Goal: Information Seeking & Learning: Understand process/instructions

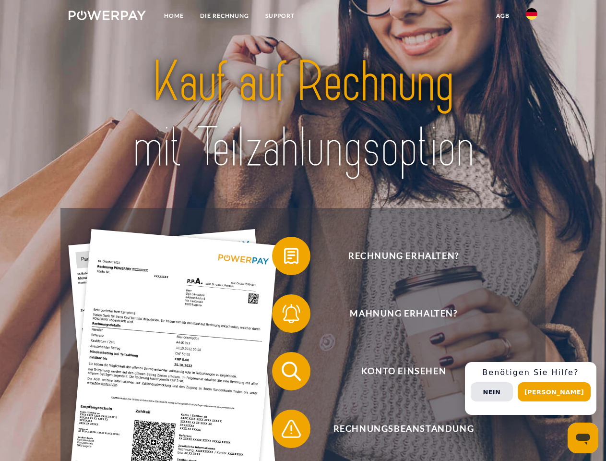
click at [107, 17] on img at bounding box center [107, 16] width 77 height 10
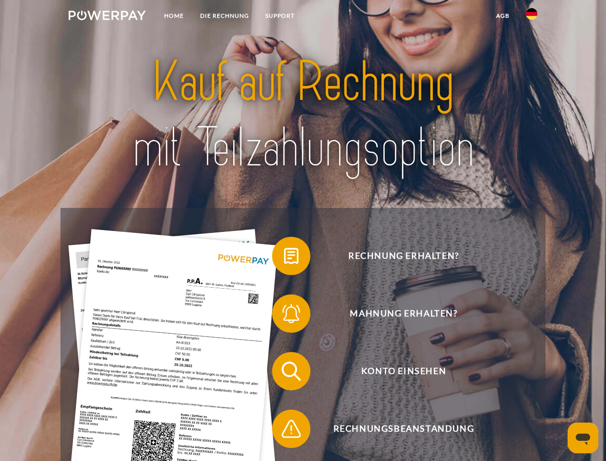
click at [532, 17] on img at bounding box center [532, 14] width 12 height 12
click at [502, 16] on link "agb" at bounding box center [503, 15] width 30 height 17
click at [284, 258] on span at bounding box center [277, 256] width 48 height 48
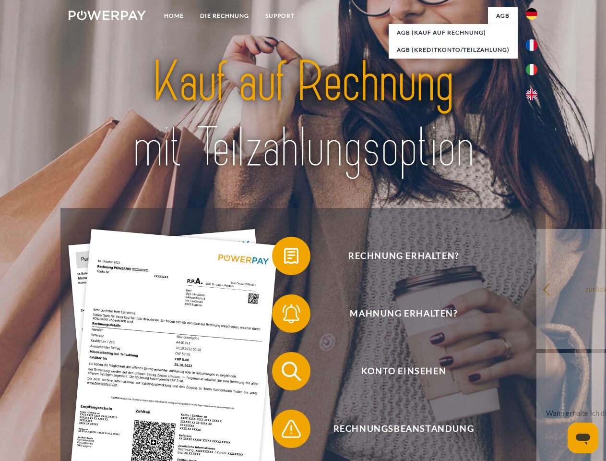
click at [284, 315] on div "Rechnung erhalten? Mahnung erhalten? Konto einsehen" at bounding box center [302, 400] width 485 height 384
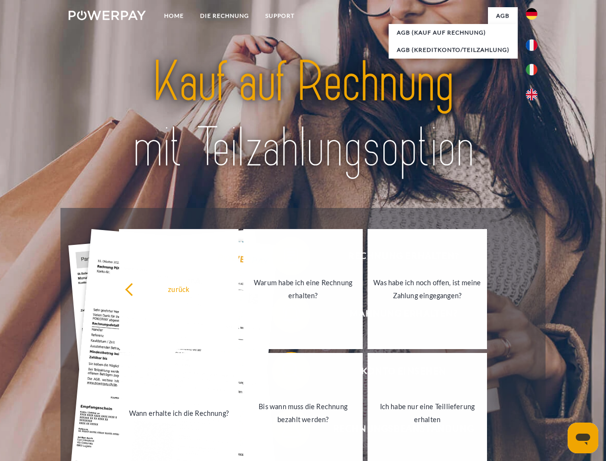
click at [284, 373] on link "Bis wann muss die Rechnung bezahlt werden?" at bounding box center [302, 413] width 119 height 120
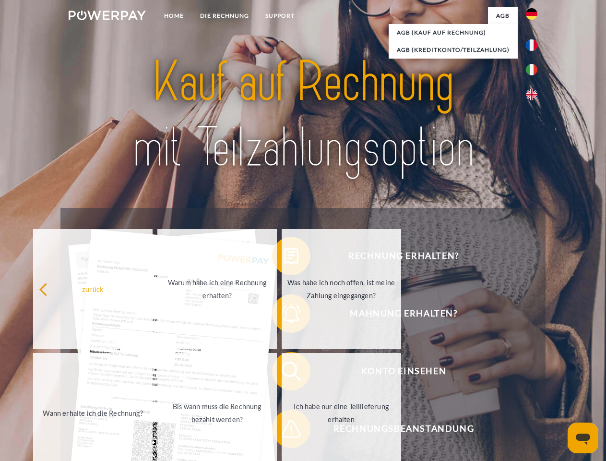
click at [284, 430] on span at bounding box center [277, 428] width 48 height 48
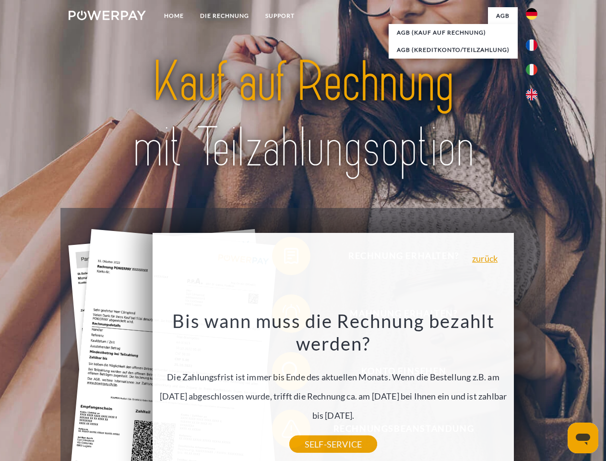
click at [534, 388] on div "Rechnung erhalten? Mahnung erhalten? Konto einsehen" at bounding box center [302, 400] width 485 height 384
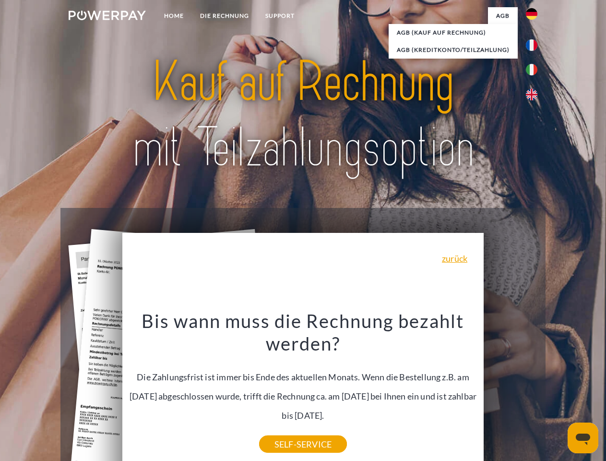
click at [511, 390] on span "Konto einsehen" at bounding box center [403, 371] width 235 height 38
click at [558, 392] on header "Home DIE RECHNUNG SUPPORT" at bounding box center [303, 331] width 606 height 663
